Goal: Transaction & Acquisition: Purchase product/service

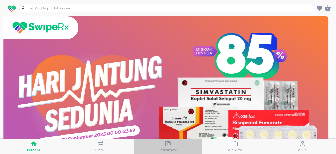
click at [166, 145] on icon "button" at bounding box center [167, 143] width 5 height 5
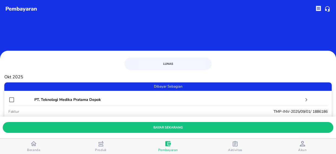
click at [236, 143] on icon "button" at bounding box center [234, 143] width 5 height 5
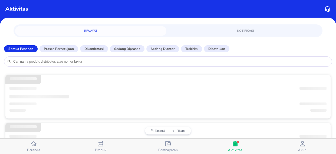
click at [166, 146] on div "button" at bounding box center [167, 144] width 5 height 7
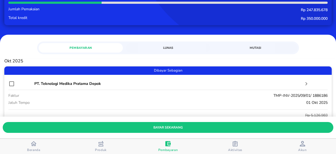
scroll to position [49, 0]
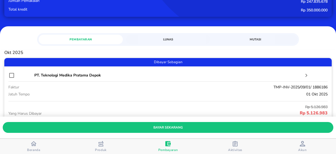
click at [252, 39] on span "Mutasi" at bounding box center [256, 39] width 78 height 5
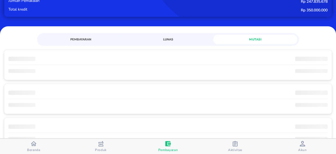
scroll to position [49, 0]
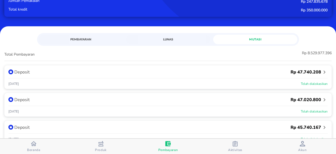
click at [166, 37] on span "Lunas" at bounding box center [168, 39] width 78 height 5
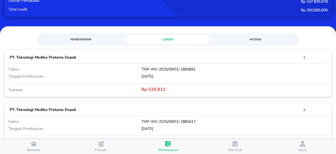
click at [83, 40] on span "Pembayaran" at bounding box center [81, 39] width 78 height 5
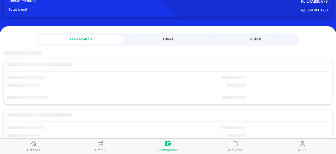
scroll to position [49, 0]
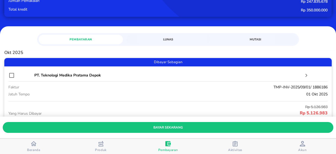
click at [250, 38] on span "Mutasi" at bounding box center [256, 39] width 78 height 5
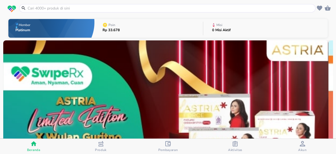
click at [51, 9] on input "text" at bounding box center [170, 8] width 287 height 6
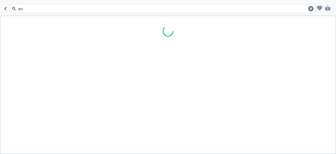
type input "arco"
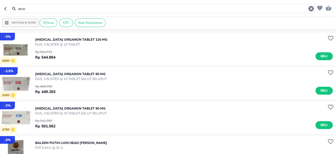
click at [81, 110] on p "[MEDICAL_DATA] Organon TABLET 90 MG" at bounding box center [71, 108] width 72 height 5
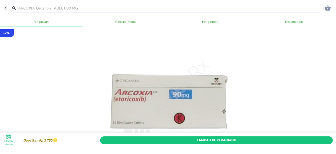
click at [35, 8] on input "text" at bounding box center [170, 8] width 305 height 6
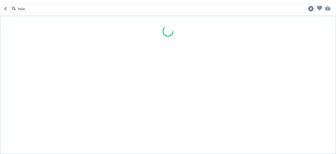
type input "[MEDICAL_DATA]"
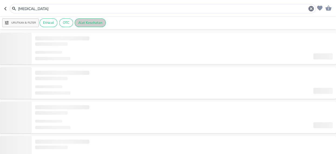
type input "[MEDICAL_DATA]"
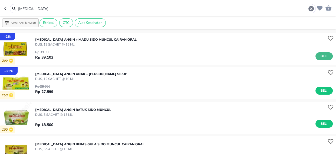
click at [320, 54] on span "Beli" at bounding box center [324, 56] width 9 height 6
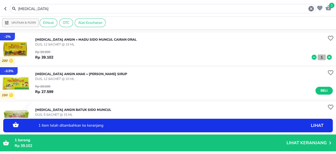
click at [319, 58] on p "1" at bounding box center [321, 57] width 5 height 6
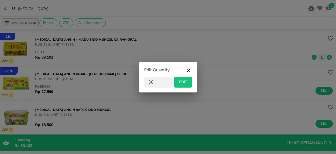
type input "30"
click at [183, 84] on span "EDIT" at bounding box center [182, 82] width 13 height 7
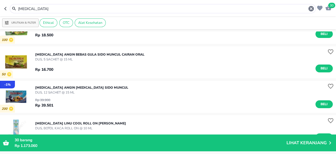
scroll to position [98, 0]
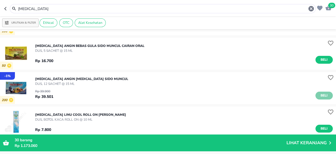
click at [321, 95] on span "Beli" at bounding box center [324, 96] width 9 height 6
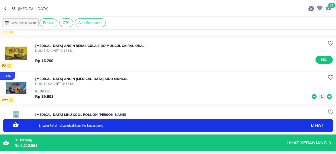
click at [326, 96] on icon at bounding box center [329, 96] width 7 height 6
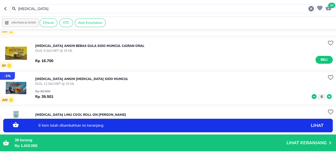
click at [326, 96] on icon at bounding box center [329, 96] width 7 height 6
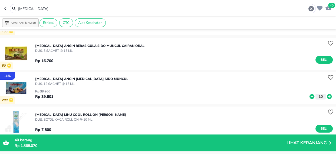
click at [51, 9] on input "[MEDICAL_DATA]" at bounding box center [163, 9] width 290 height 6
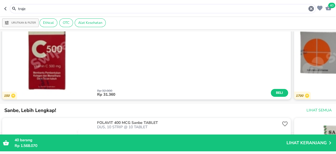
scroll to position [147, 0]
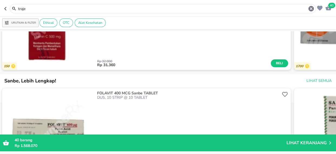
click at [34, 8] on input "traje" at bounding box center [163, 9] width 290 height 6
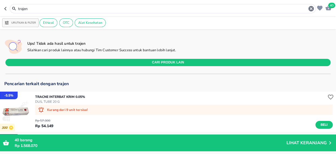
scroll to position [98, 0]
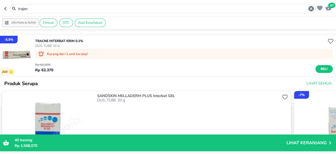
click at [41, 9] on input "trajen" at bounding box center [163, 9] width 290 height 6
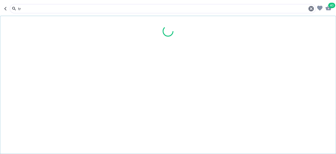
type input "t"
type input "simar"
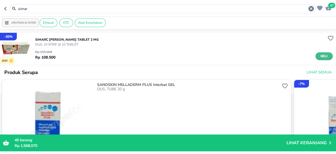
click at [320, 55] on span "Beli" at bounding box center [324, 56] width 9 height 6
click at [331, 7] on span "41" at bounding box center [331, 5] width 7 height 5
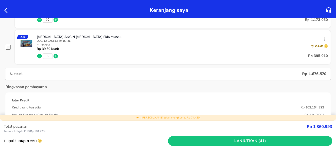
scroll to position [147, 0]
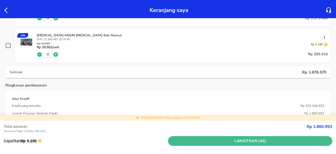
click at [250, 142] on span "Lanjutkan (41)" at bounding box center [250, 140] width 160 height 7
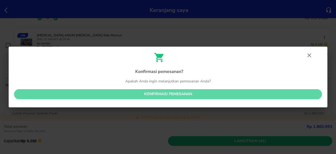
click at [176, 91] on span "Konfirmasi pemesanan" at bounding box center [167, 94] width 299 height 7
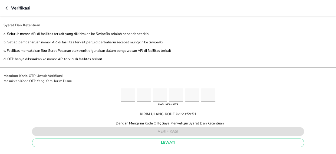
click at [129, 94] on input "Please enter OTP character 1" at bounding box center [128, 94] width 14 height 13
type input "3"
type input "6"
type input "7"
type input "0"
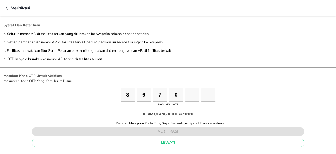
type input "3"
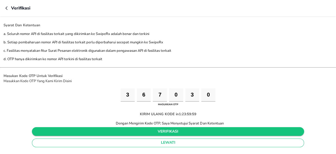
type input "0"
click at [152, 130] on span "verifikasi" at bounding box center [168, 131] width 264 height 7
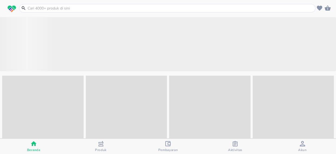
click at [60, 6] on input "text" at bounding box center [170, 8] width 287 height 6
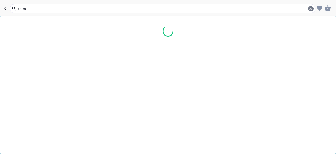
type input "termo"
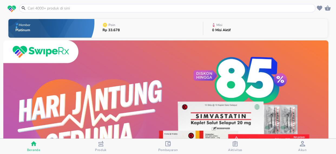
click at [80, 7] on input "text" at bounding box center [170, 8] width 287 height 6
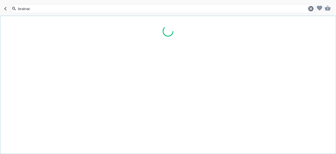
type input "brainact"
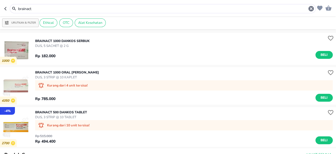
click at [46, 72] on p "BRAINACT 1000 ORAL [PERSON_NAME]" at bounding box center [67, 72] width 64 height 5
